Goal: Task Accomplishment & Management: Use online tool/utility

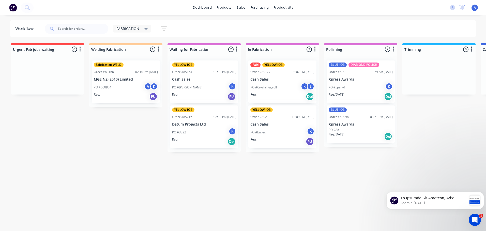
click at [279, 123] on p "Cash Sales" at bounding box center [283, 124] width 64 height 4
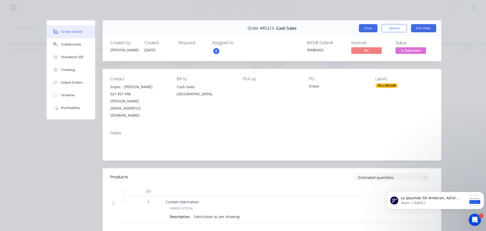
click at [363, 27] on button "Close" at bounding box center [368, 28] width 19 height 8
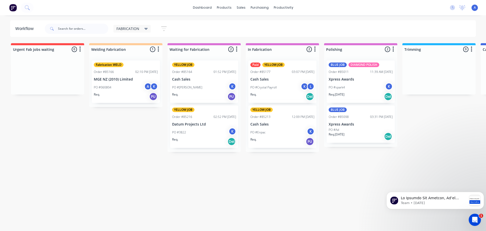
click at [272, 130] on div "PO #Enpac K" at bounding box center [283, 133] width 64 height 10
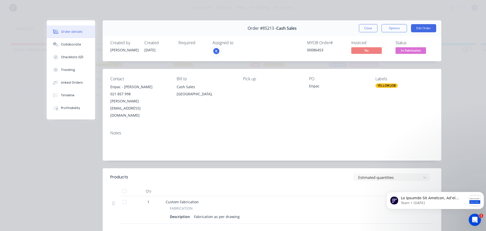
click at [214, 50] on div "K" at bounding box center [217, 51] width 8 height 8
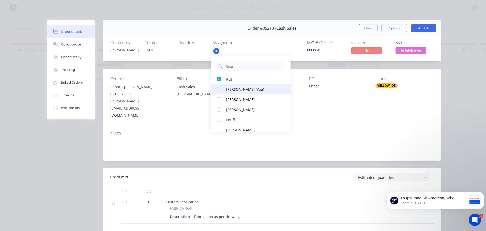
click at [241, 91] on div "[PERSON_NAME] (You)" at bounding box center [253, 89] width 54 height 5
click at [362, 30] on button "Close" at bounding box center [368, 28] width 19 height 8
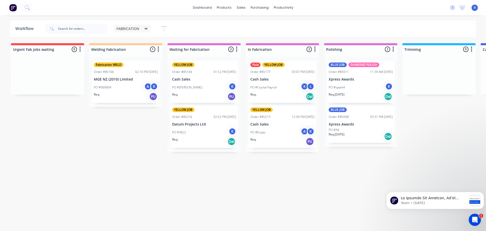
click at [279, 128] on div "PO #Enpac A K" at bounding box center [283, 133] width 64 height 10
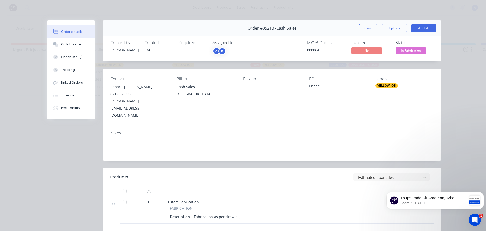
click at [406, 51] on span "In Fabrication" at bounding box center [411, 50] width 31 height 6
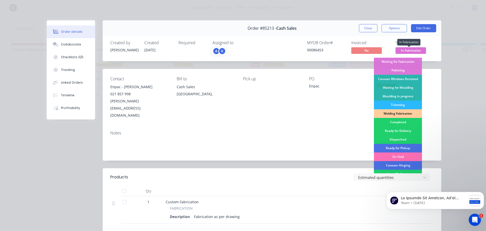
scroll to position [70, 0]
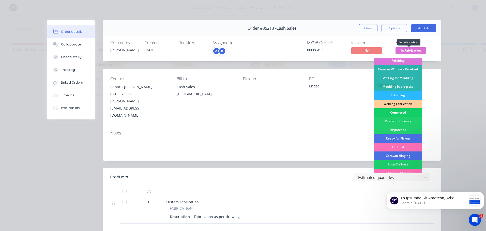
click at [396, 114] on div "Completed" at bounding box center [398, 112] width 48 height 9
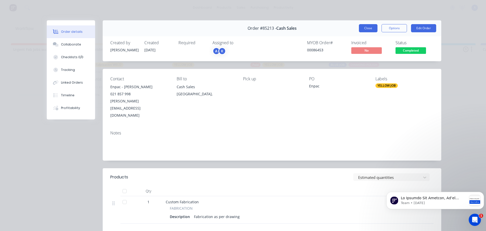
click at [365, 31] on button "Close" at bounding box center [368, 28] width 19 height 8
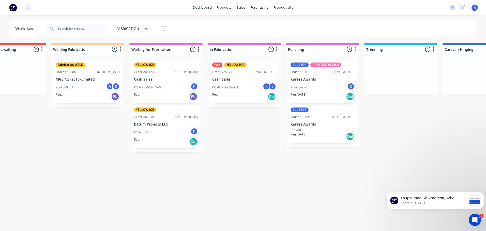
scroll to position [0, 0]
